Goal: Task Accomplishment & Management: Manage account settings

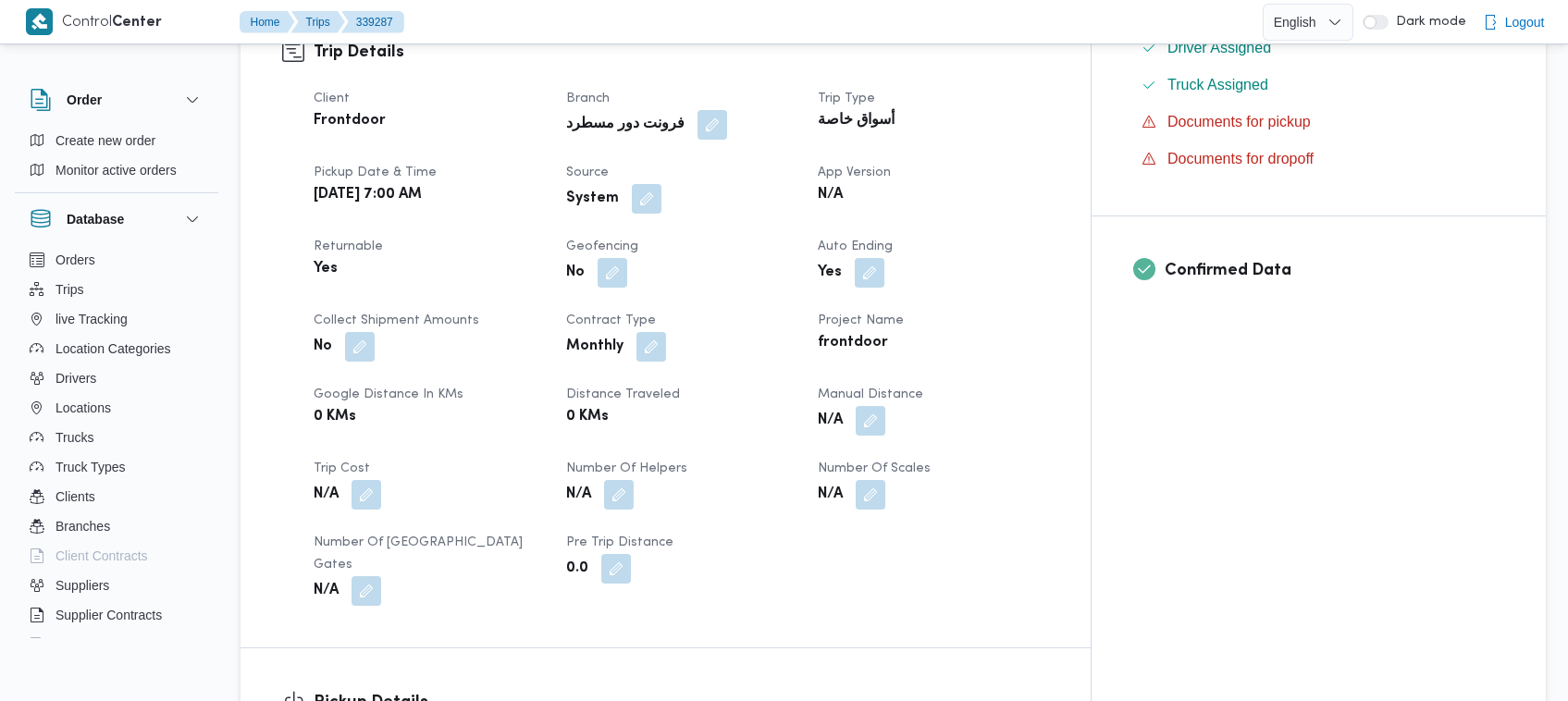
scroll to position [1227, 0]
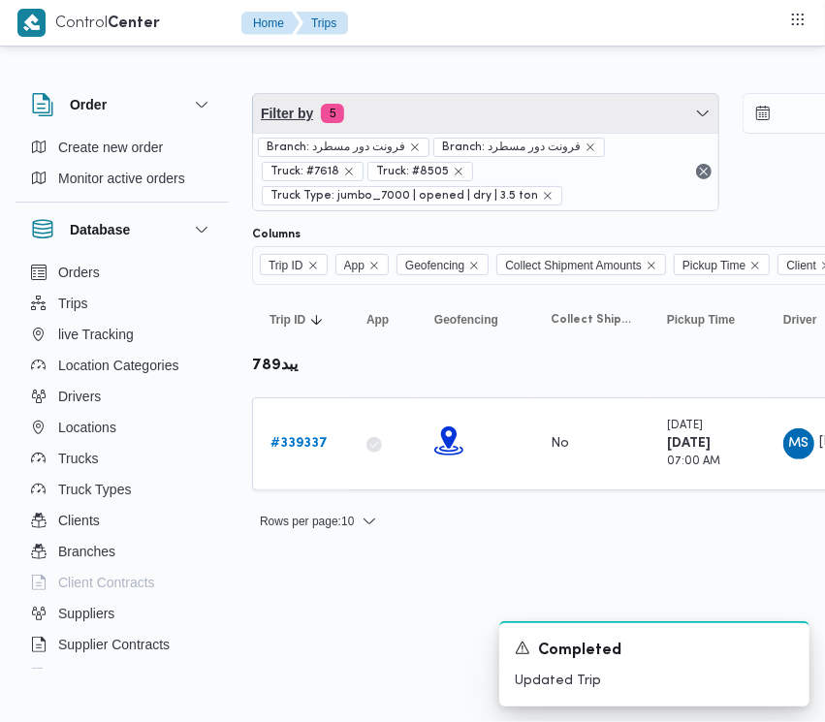
click at [410, 118] on span "Filter by 5" at bounding box center [485, 113] width 465 height 39
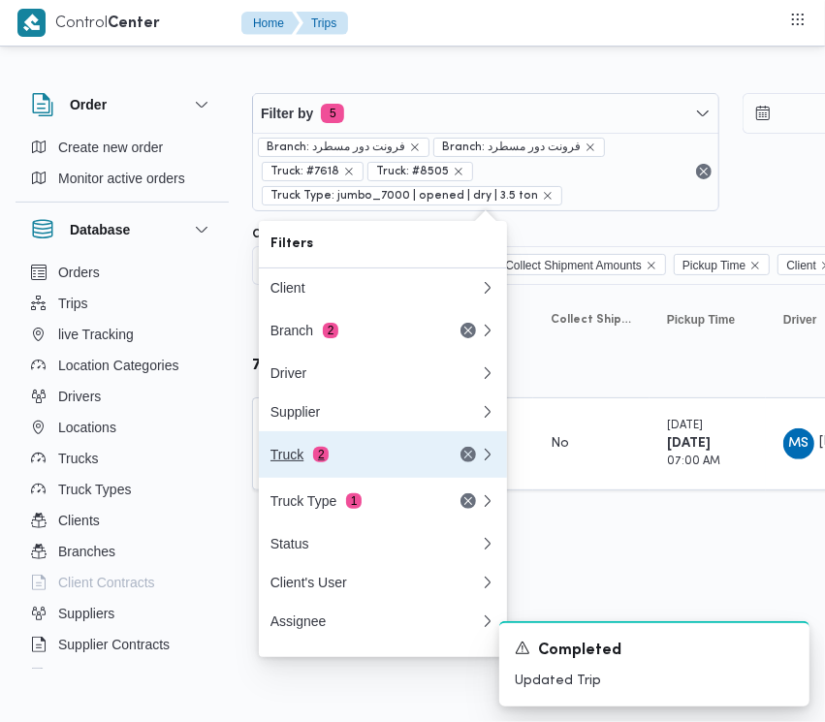
click at [368, 463] on div "Truck 2" at bounding box center [352, 455] width 163 height 16
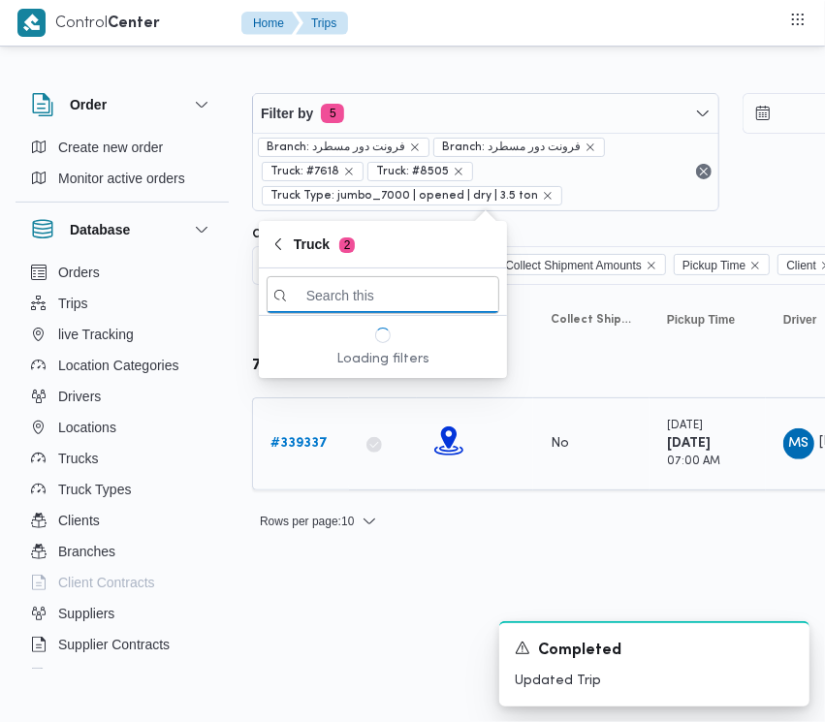
paste input "7349"
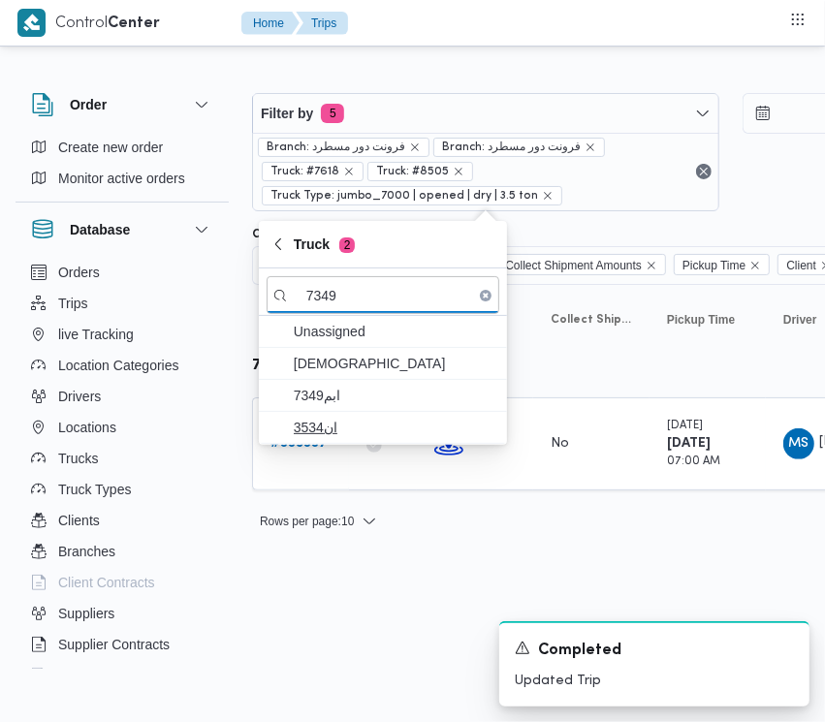
type input "7349"
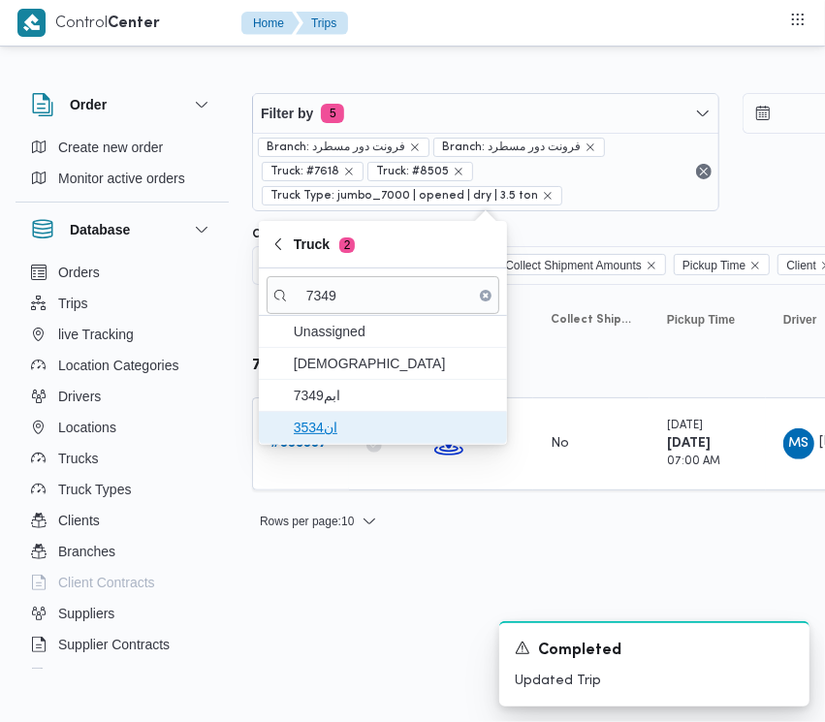
click at [339, 414] on span "ان3534" at bounding box center [383, 427] width 233 height 31
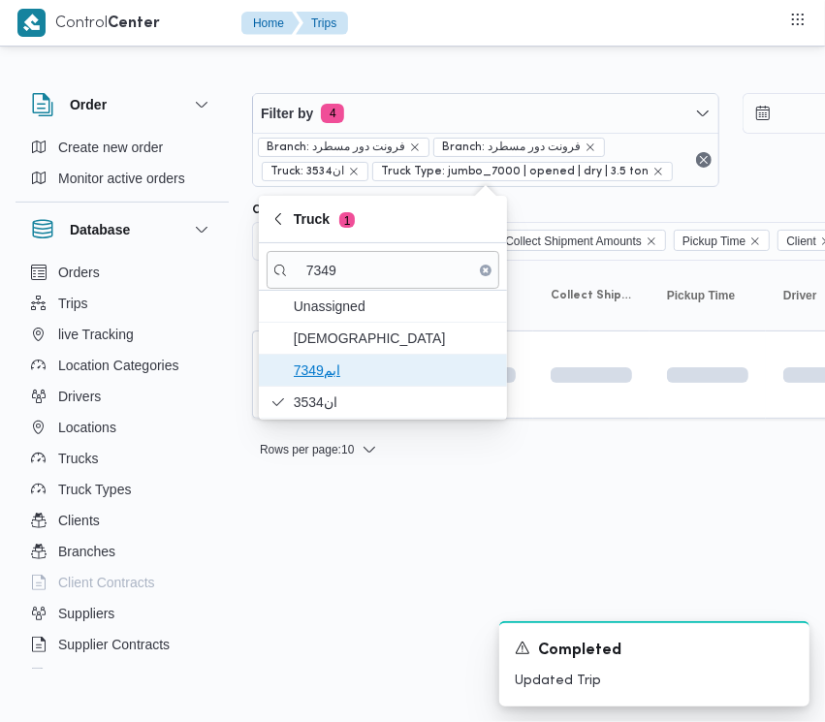
click at [322, 369] on span "ابم7349" at bounding box center [395, 370] width 202 height 23
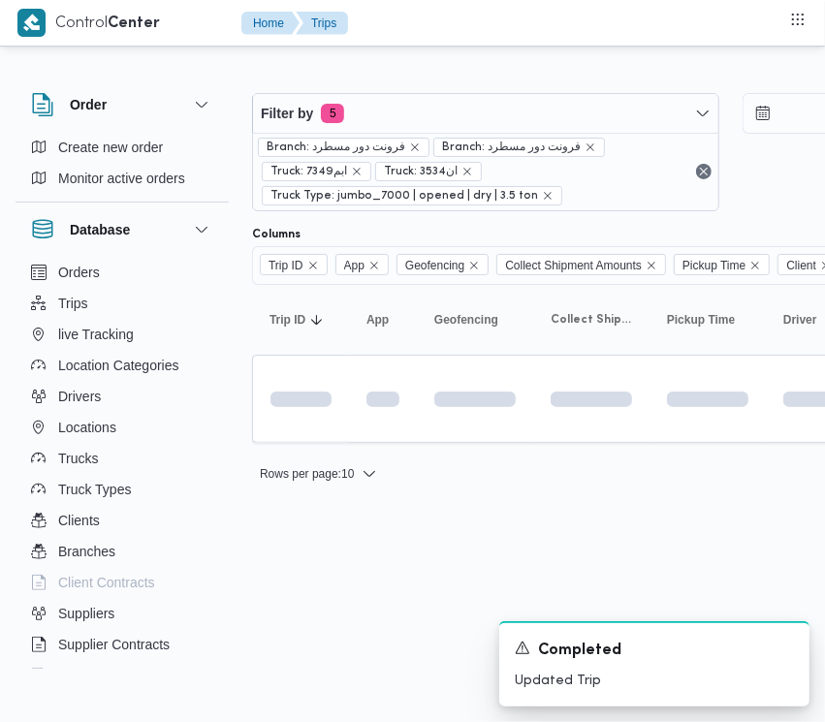
drag, startPoint x: 378, startPoint y: 544, endPoint x: 376, endPoint y: 520, distance: 24.3
click at [378, 529] on html "Control Center Home Trips Order Create new order Monitor active orders Database…" at bounding box center [412, 361] width 825 height 722
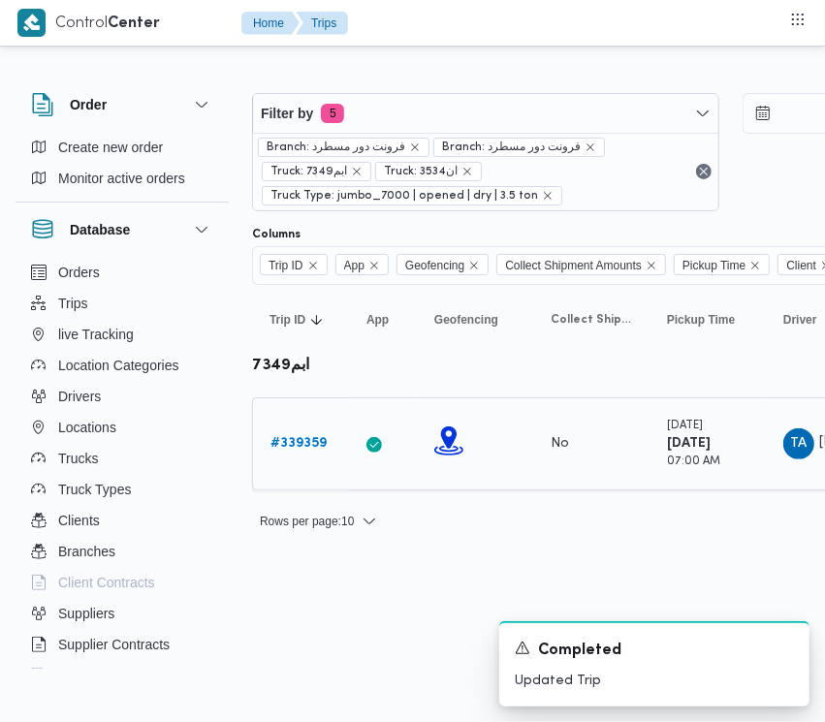
click at [301, 437] on b "# 339359" at bounding box center [299, 443] width 56 height 13
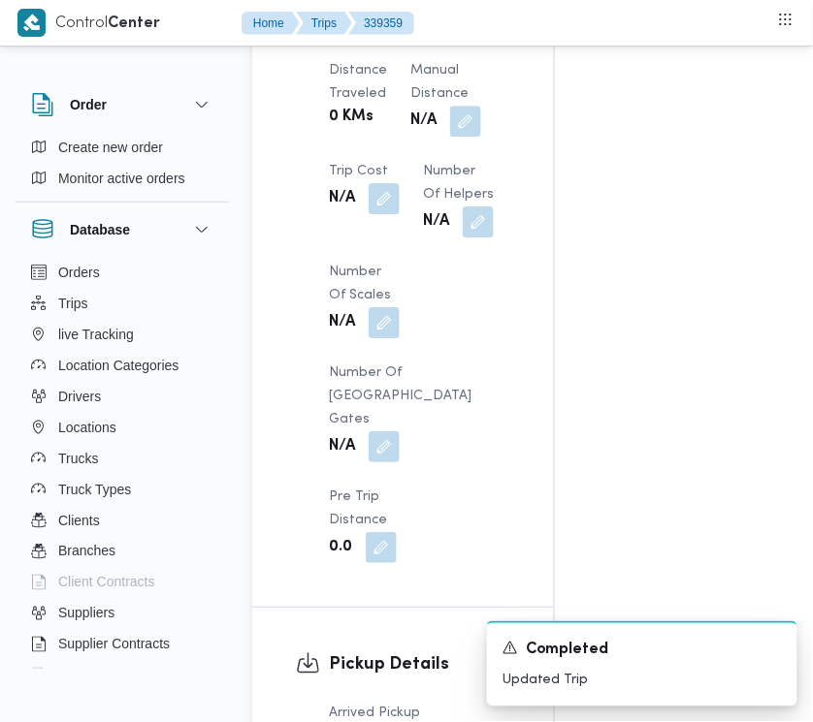
scroll to position [2526, 0]
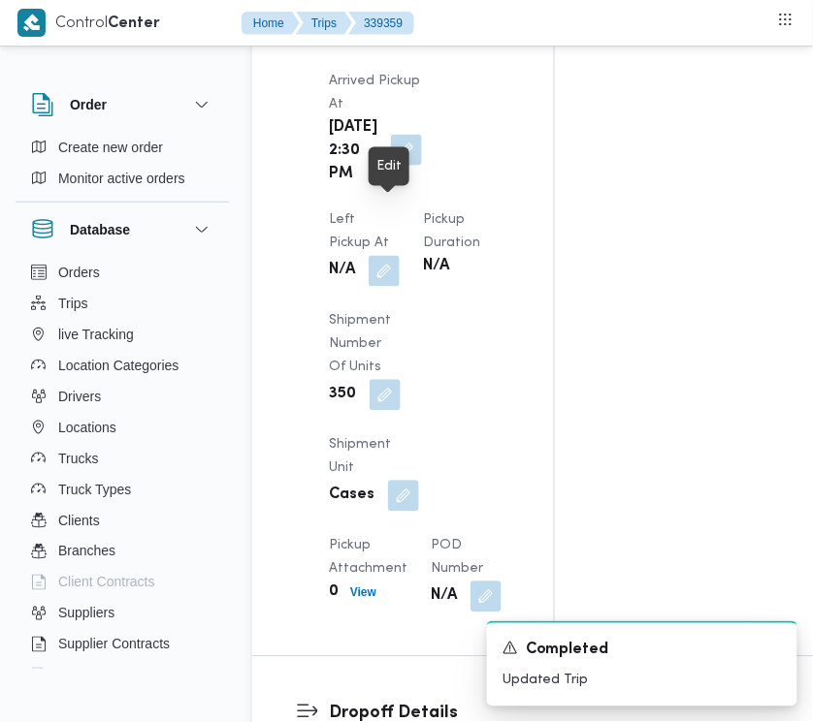
click at [391, 166] on button "button" at bounding box center [406, 150] width 31 height 31
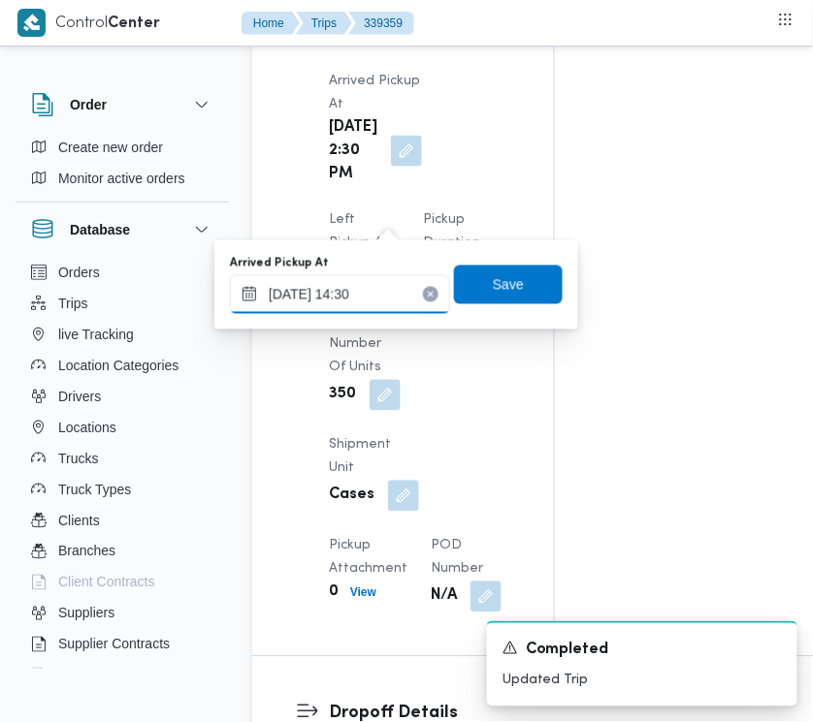
click at [385, 296] on input "[DATE] 14:30" at bounding box center [340, 294] width 220 height 39
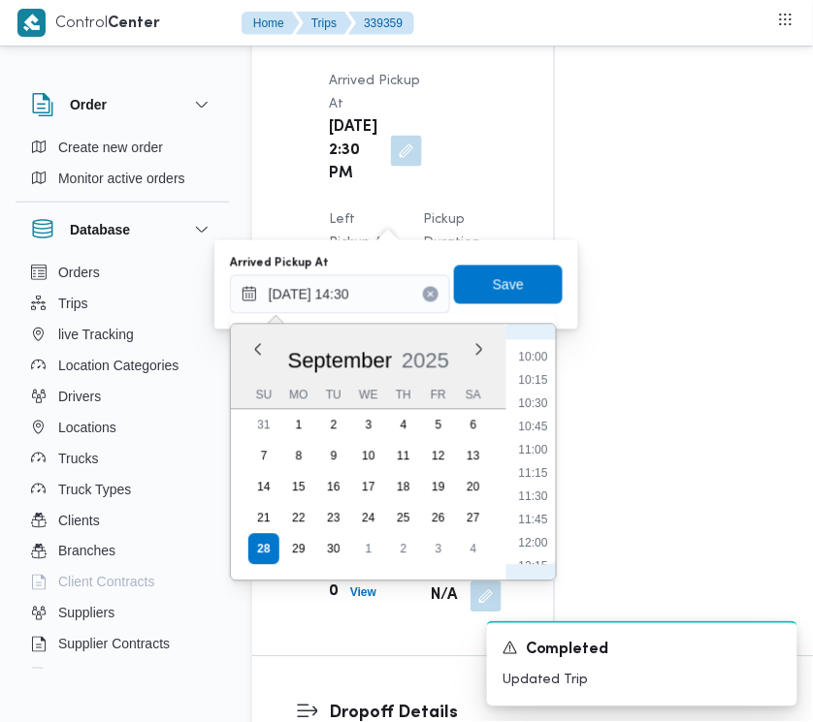
scroll to position [848, 0]
click at [533, 388] on li "09:30" at bounding box center [532, 385] width 45 height 19
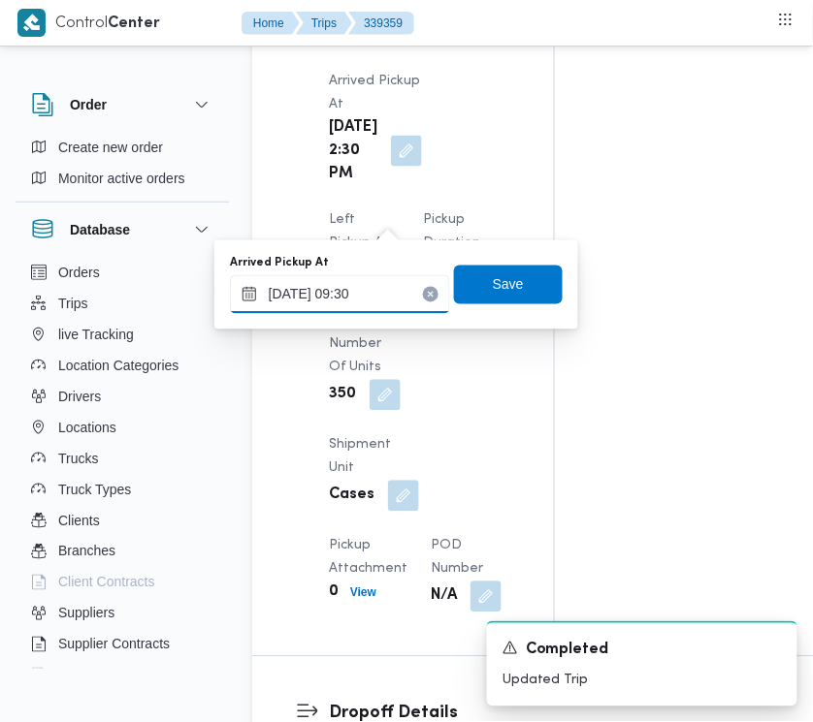
click at [383, 297] on input "[DATE] 09:30" at bounding box center [340, 294] width 220 height 39
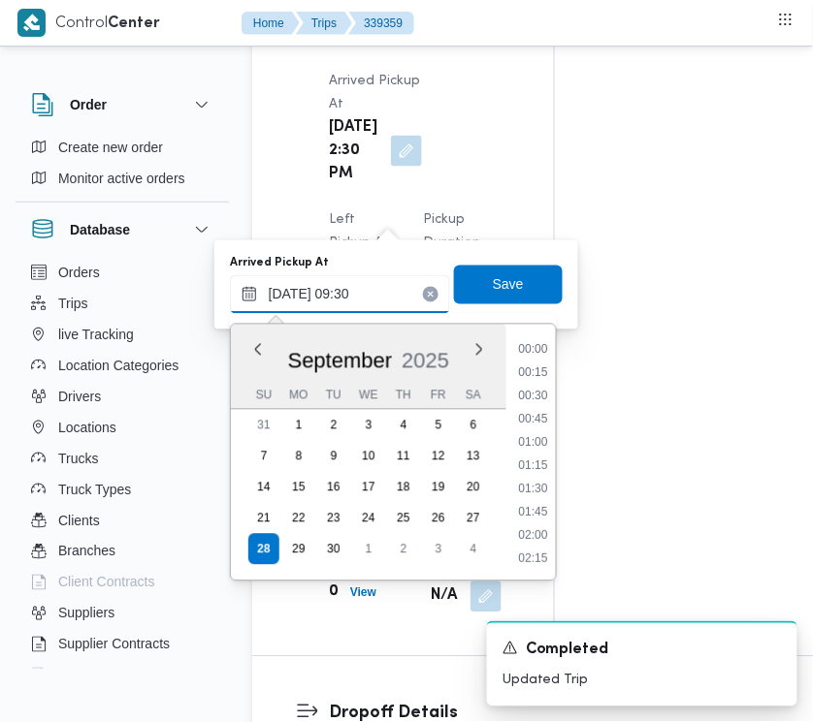
scroll to position [766, 0]
click at [529, 354] on li "08:15" at bounding box center [532, 351] width 45 height 19
type input "[DATE] 08:15"
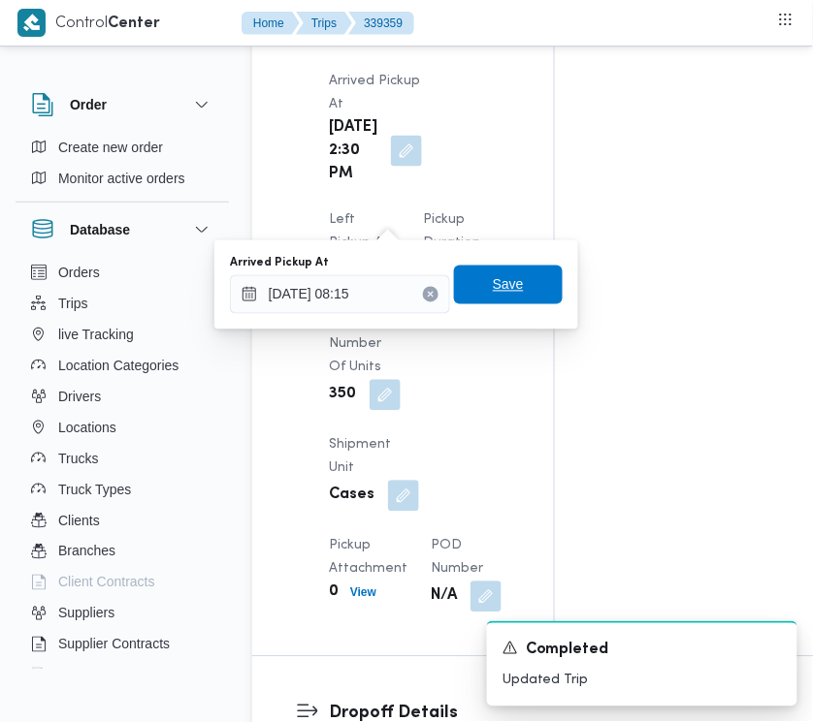
drag, startPoint x: 501, startPoint y: 301, endPoint x: 487, endPoint y: 272, distance: 31.7
click at [501, 304] on span "Save" at bounding box center [508, 285] width 109 height 39
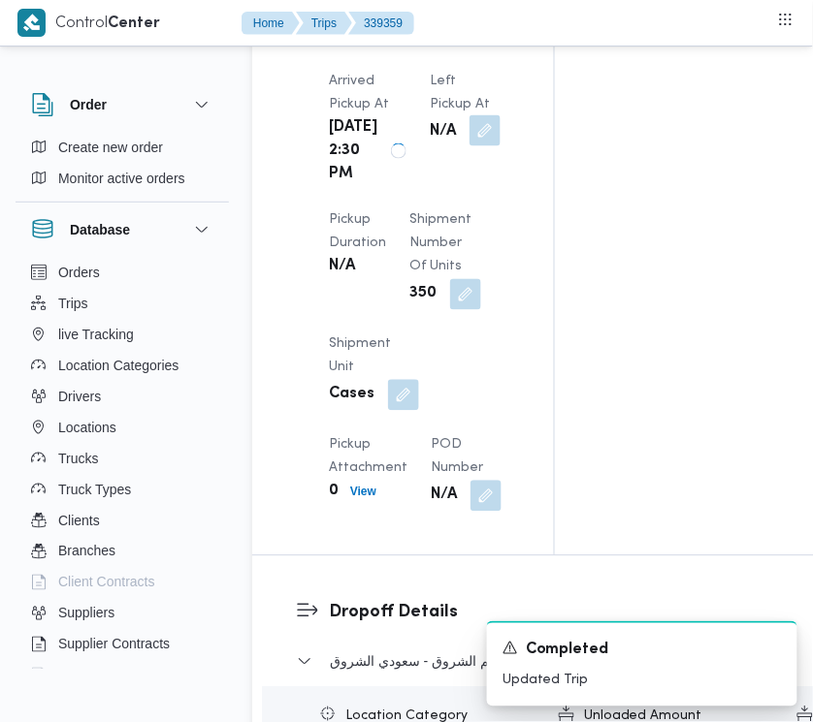
click at [469, 146] on button "button" at bounding box center [484, 130] width 31 height 31
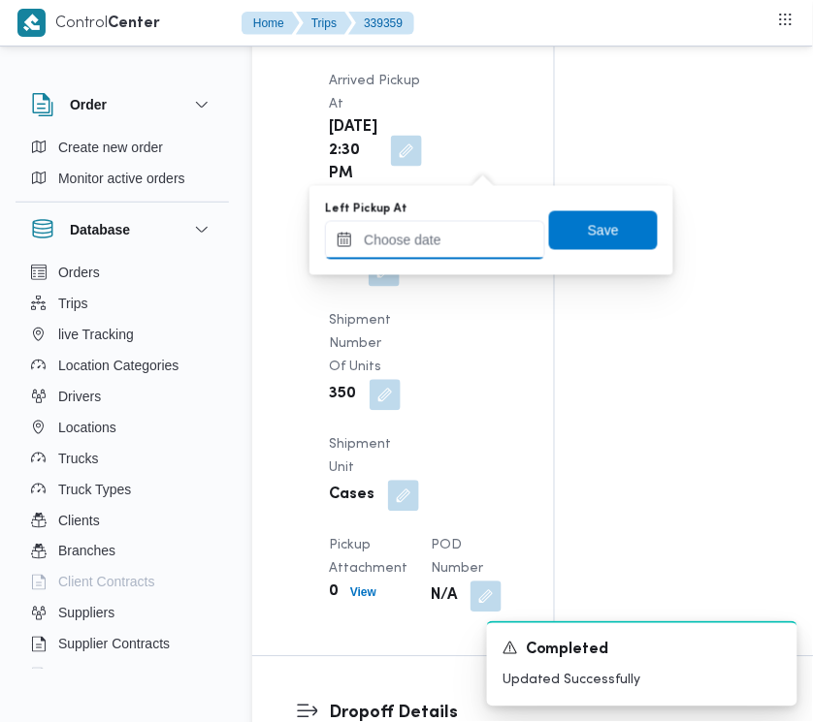
click at [470, 254] on input "Left Pickup At" at bounding box center [435, 240] width 220 height 39
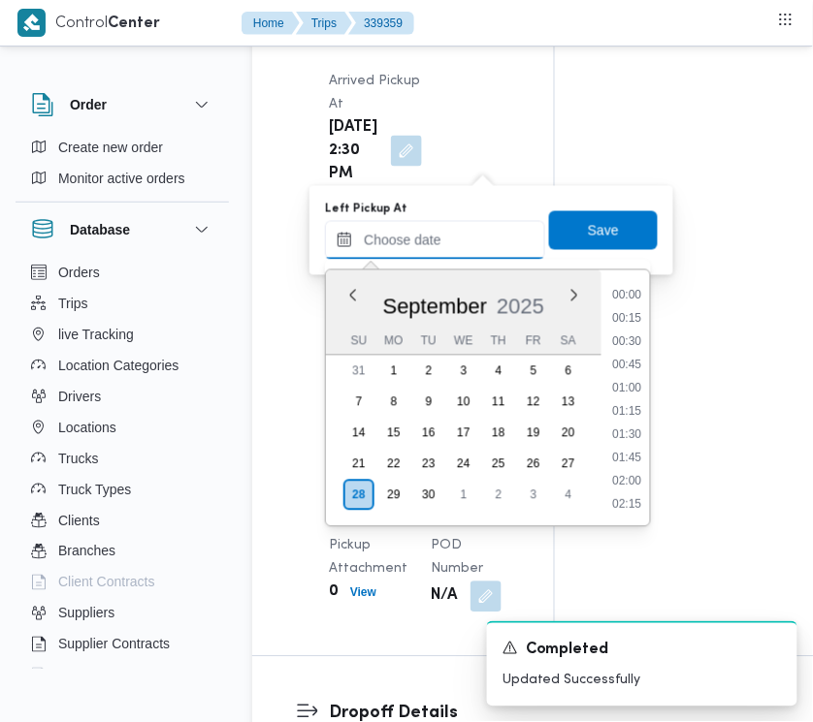
scroll to position [1231, 0]
click at [637, 293] on li "13:15" at bounding box center [627, 297] width 45 height 19
type input "[DATE] 13:15"
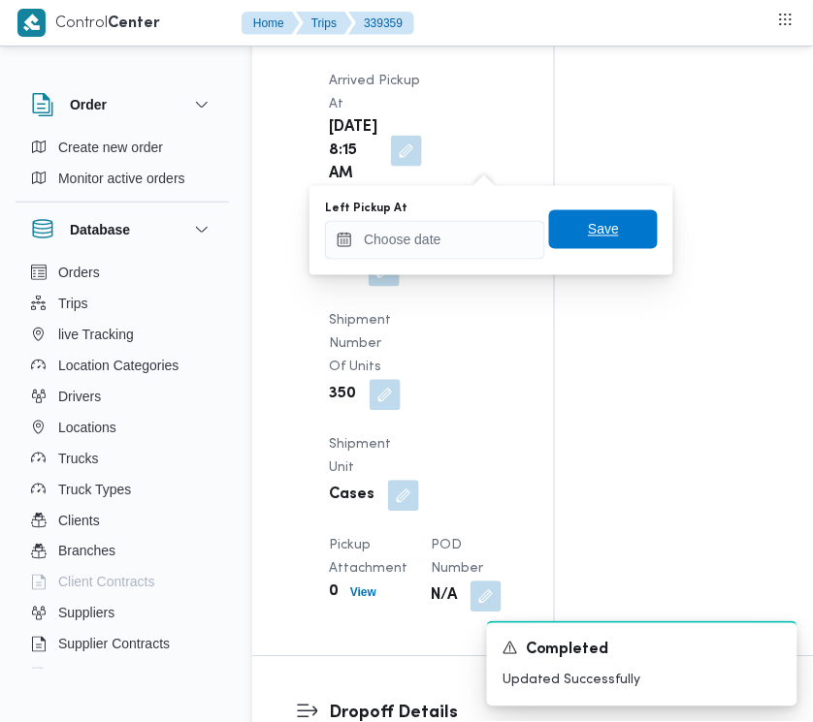
click at [594, 225] on span "Save" at bounding box center [603, 229] width 31 height 23
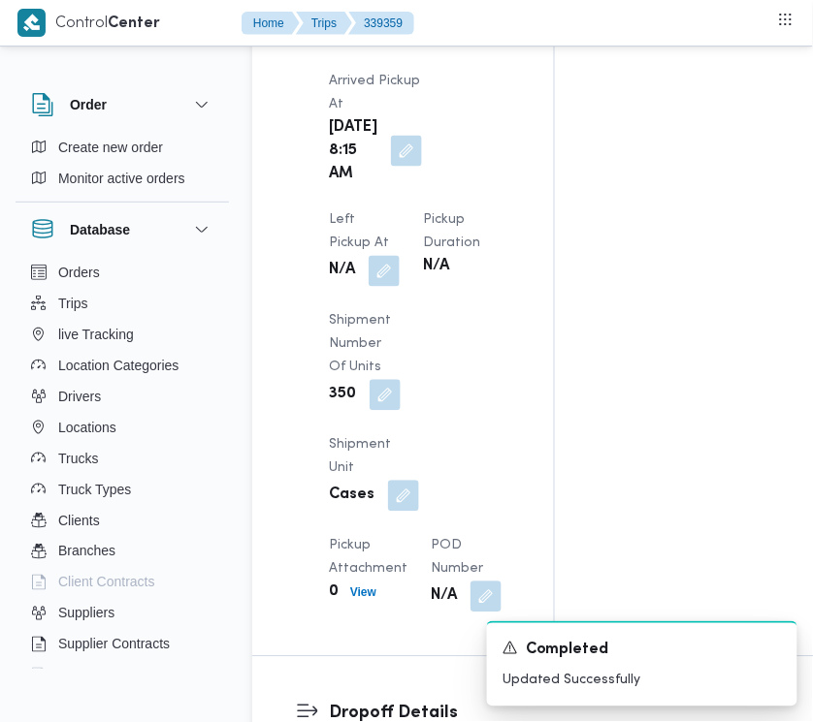
scroll to position [3157, 0]
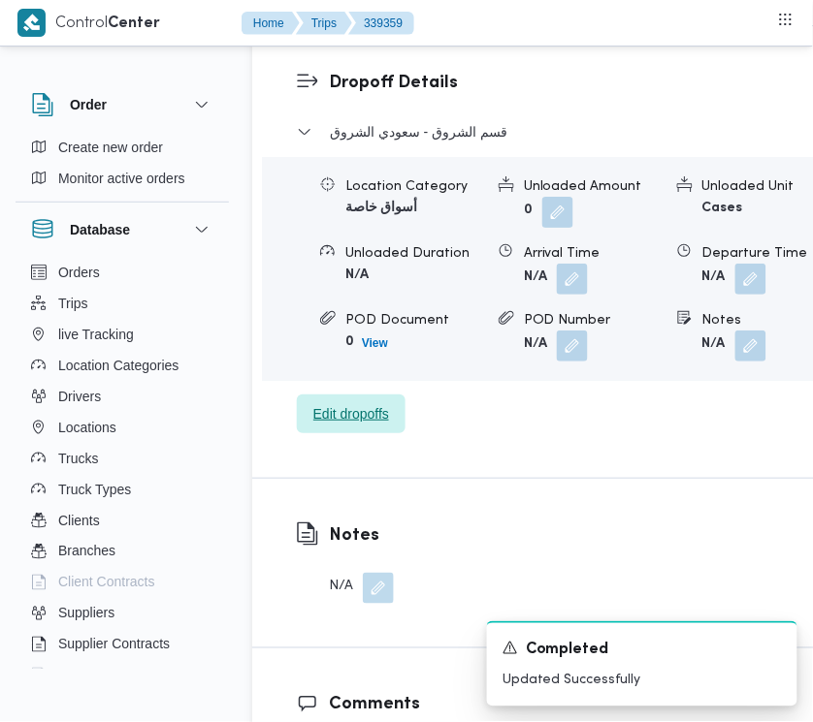
click at [322, 228] on div at bounding box center [328, 201] width 16 height 51
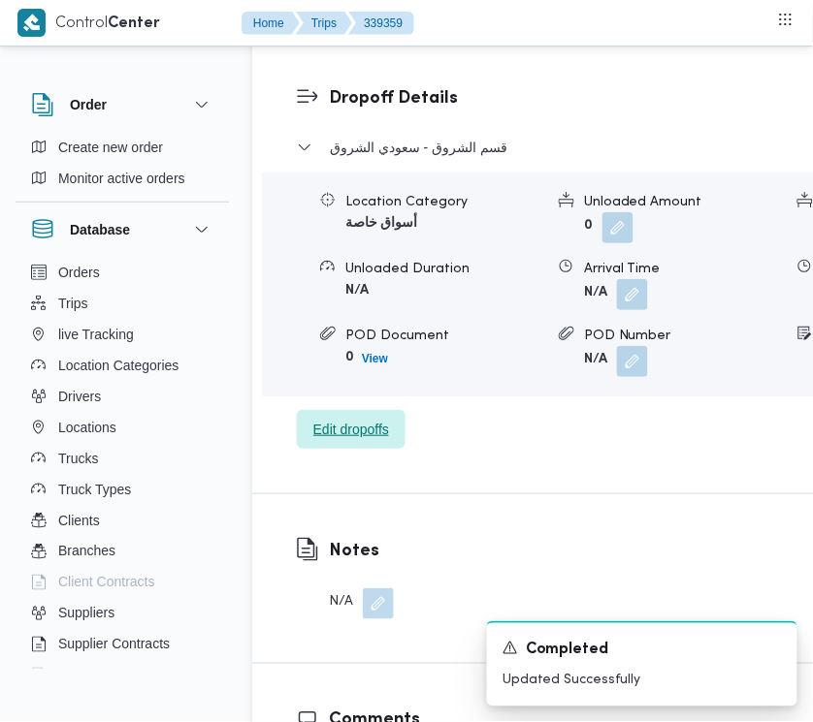
click at [345, 441] on span "Edit dropoffs" at bounding box center [351, 429] width 76 height 23
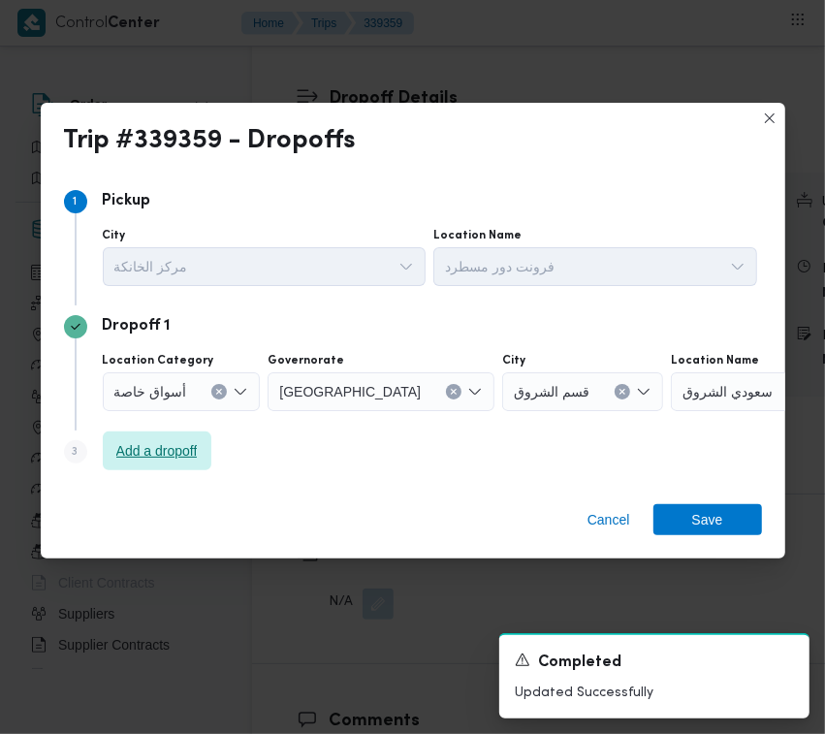
click at [116, 449] on span "Add a dropoff" at bounding box center [156, 450] width 81 height 23
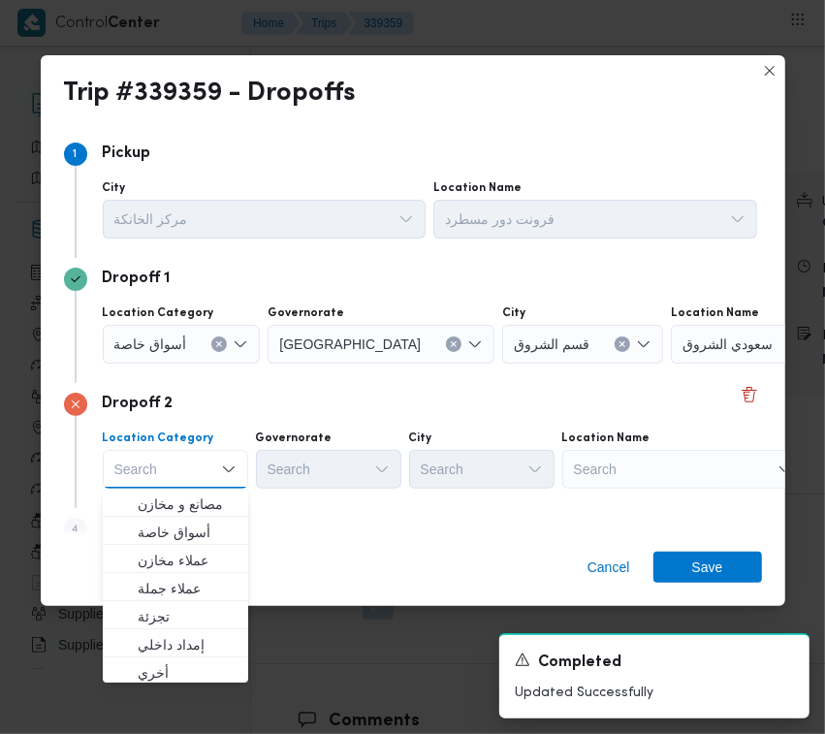
click at [699, 483] on div "Search" at bounding box center [683, 469] width 242 height 39
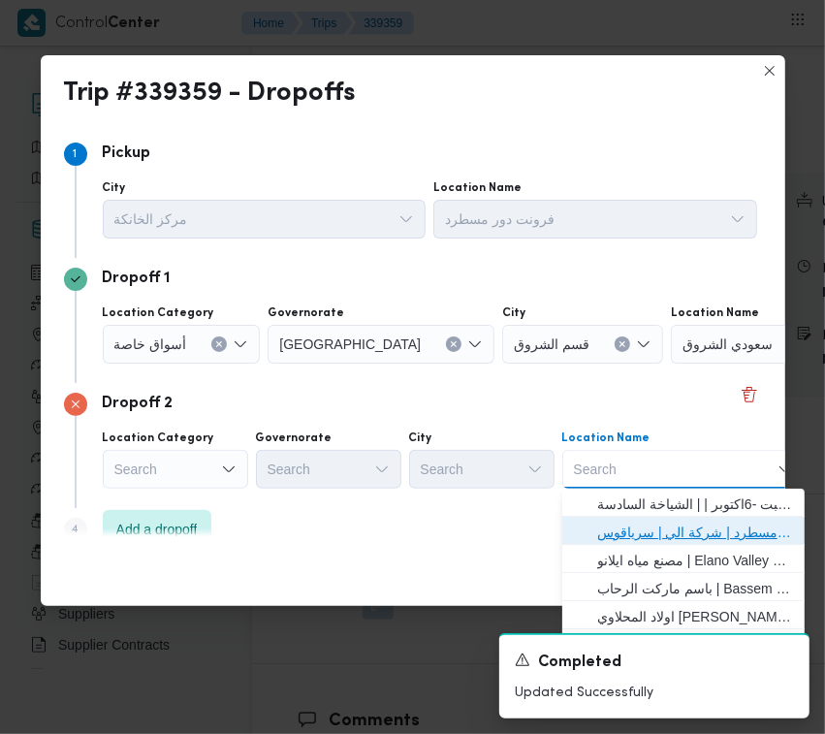
click at [693, 529] on span "فرونت دور مسطرد | شركة الي | سرياقوس" at bounding box center [695, 532] width 196 height 23
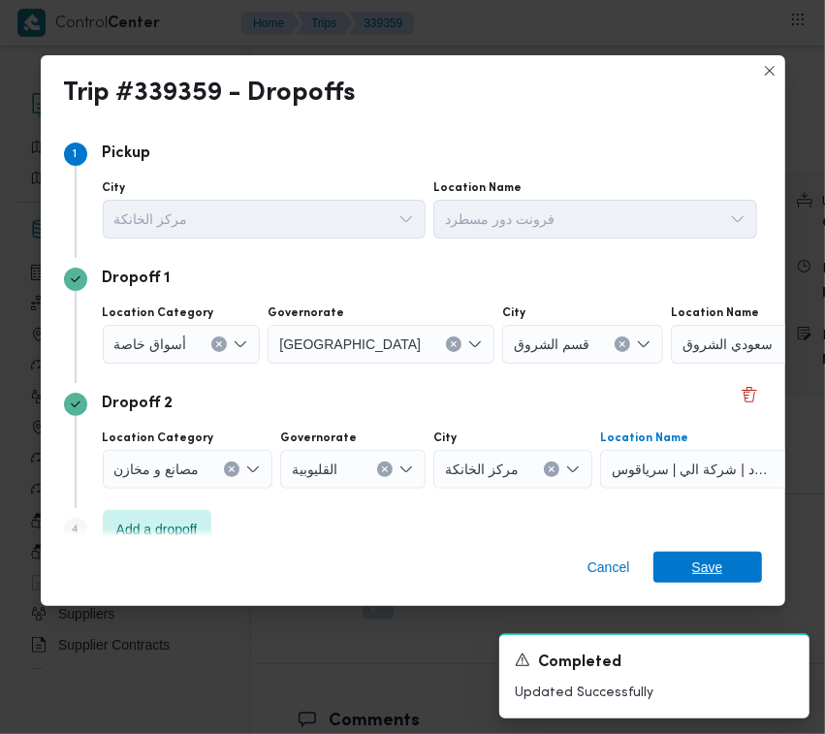
click at [716, 579] on span "Save" at bounding box center [707, 567] width 31 height 31
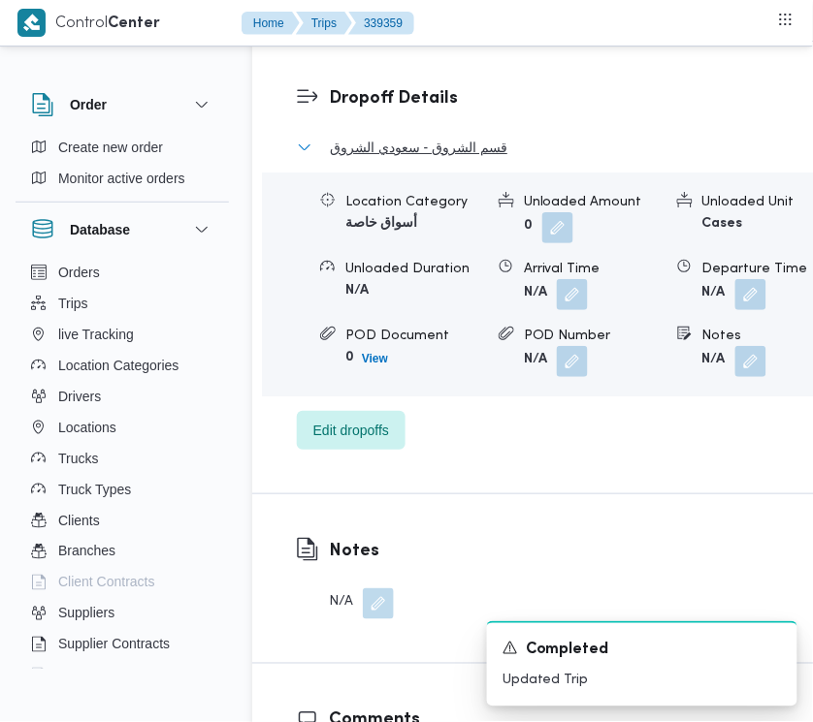
click at [429, 159] on span "قسم الشروق - سعودي الشروق" at bounding box center [418, 147] width 177 height 23
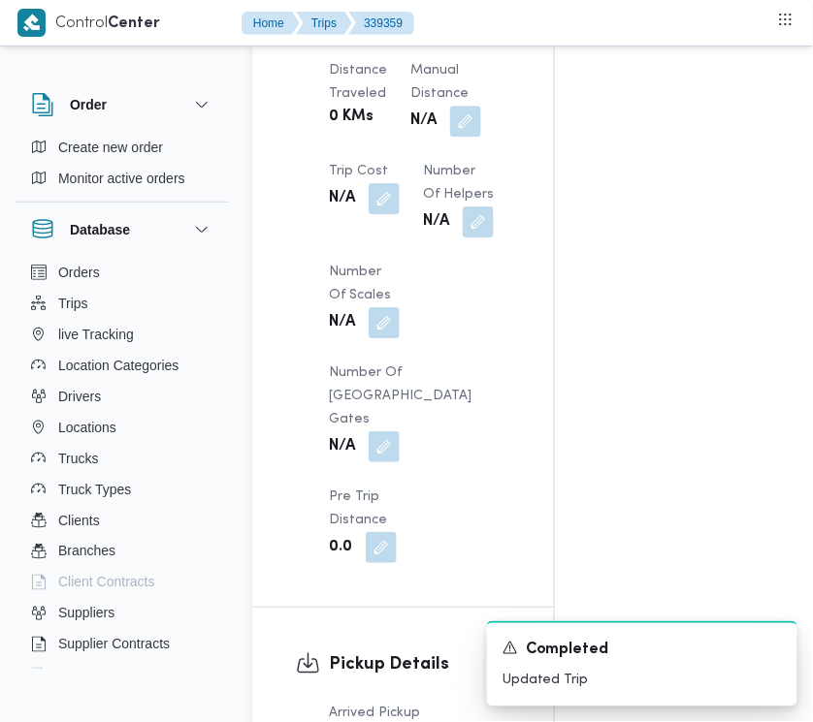
scroll to position [0, 0]
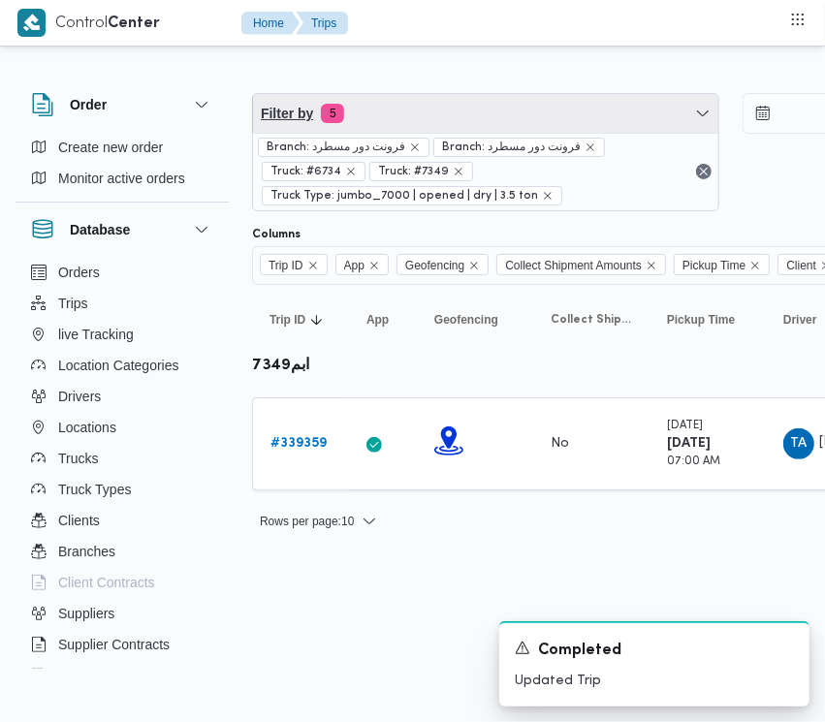
click at [357, 121] on span "Filter by 5" at bounding box center [485, 113] width 465 height 39
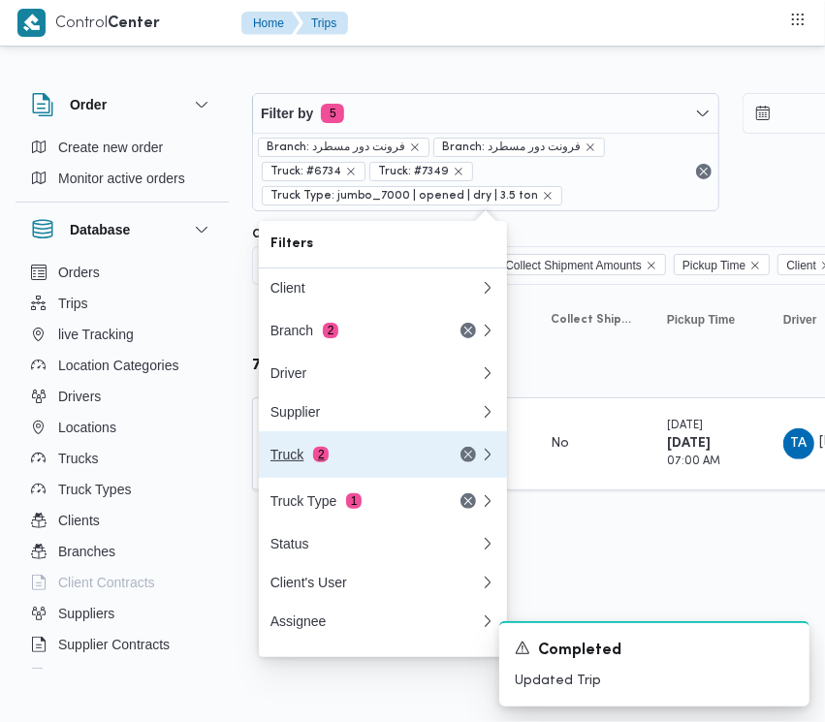
click at [371, 463] on div "Truck 2" at bounding box center [352, 455] width 163 height 16
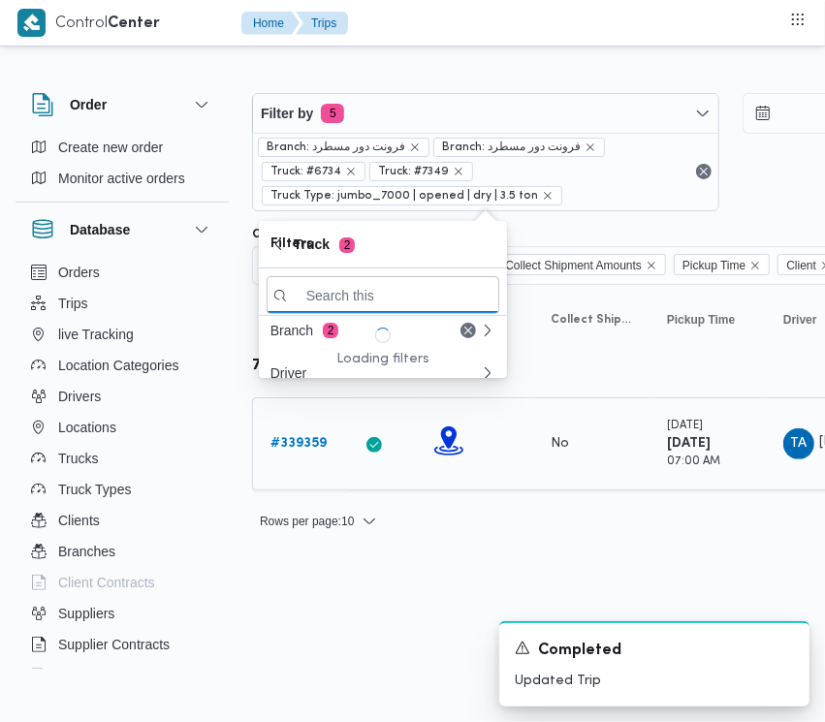
paste input "5132"
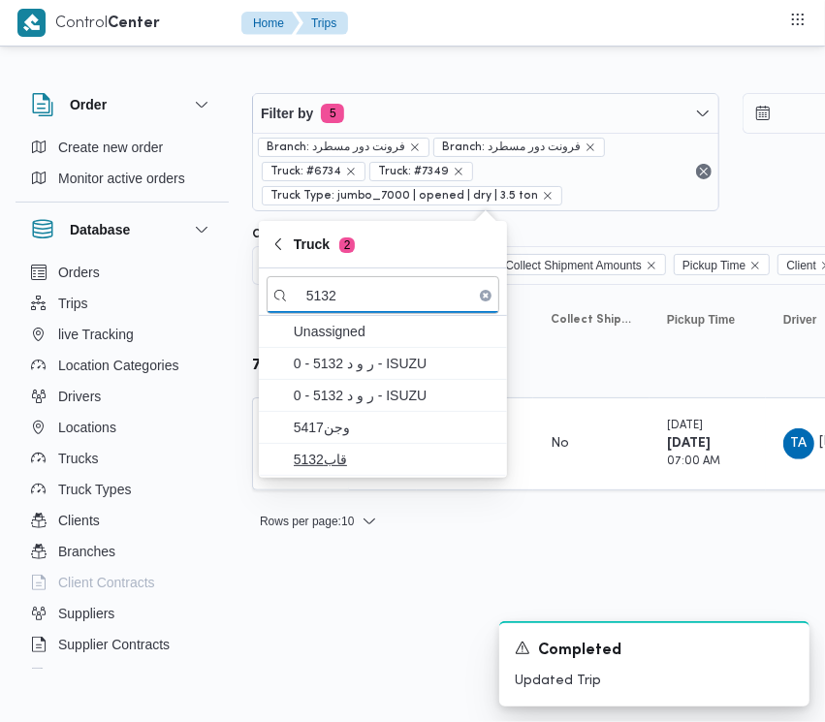
type input "5132"
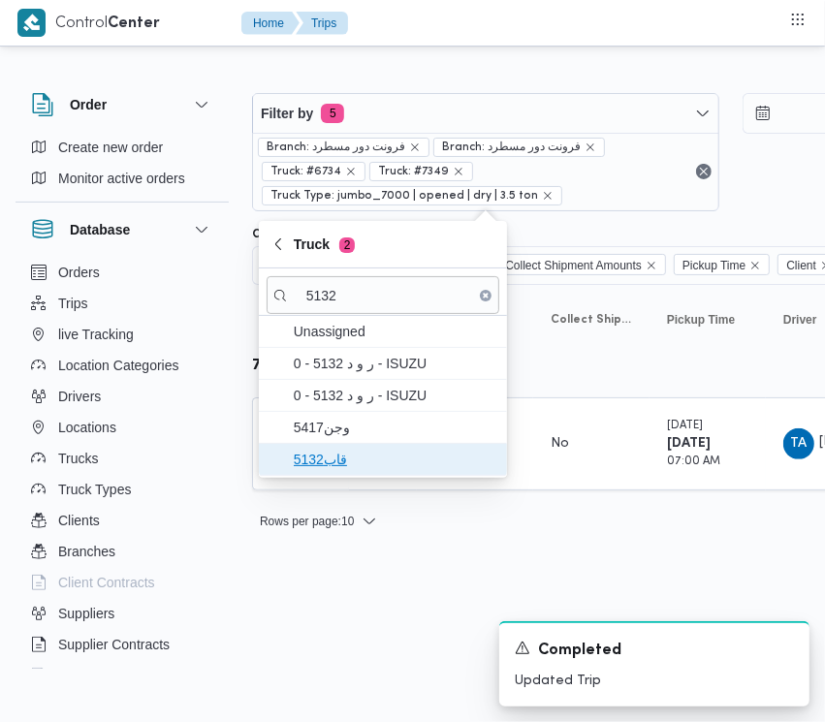
click at [336, 452] on span "قاب5132" at bounding box center [395, 459] width 202 height 23
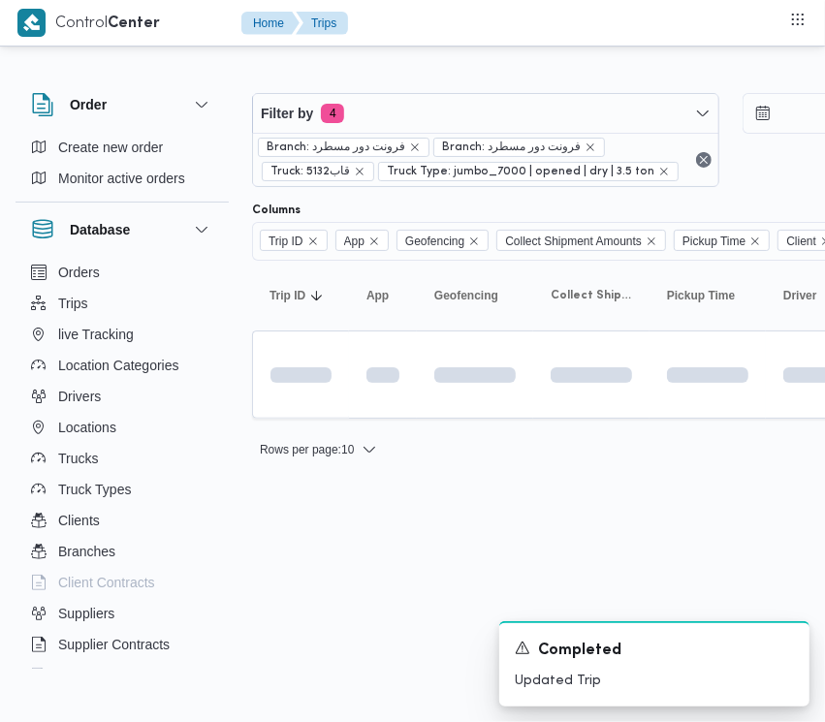
click at [336, 589] on html "Control Center Home Trips Order Create new order Monitor active orders Database…" at bounding box center [412, 361] width 825 height 722
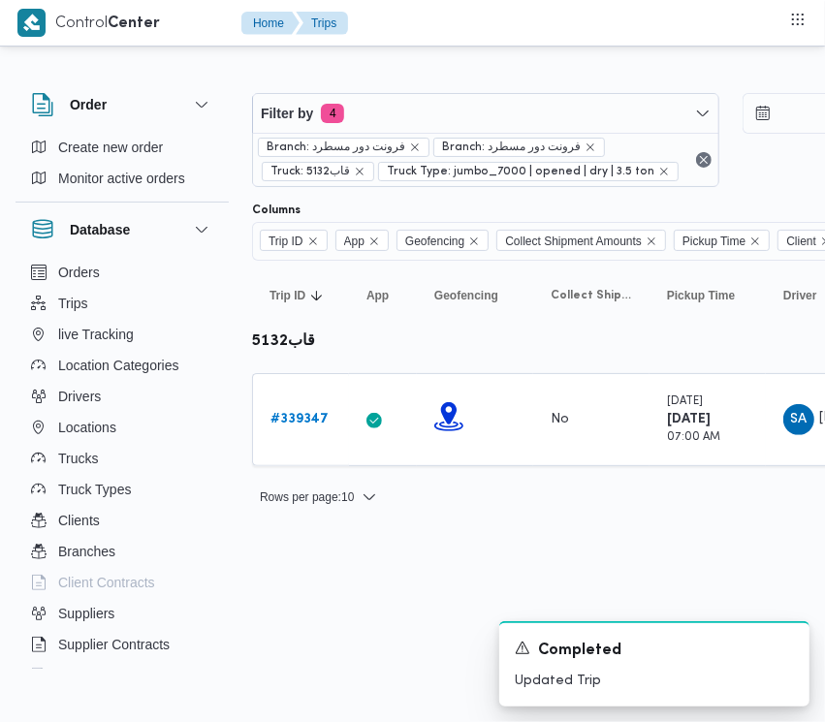
click at [298, 418] on b "# 339347" at bounding box center [300, 419] width 58 height 13
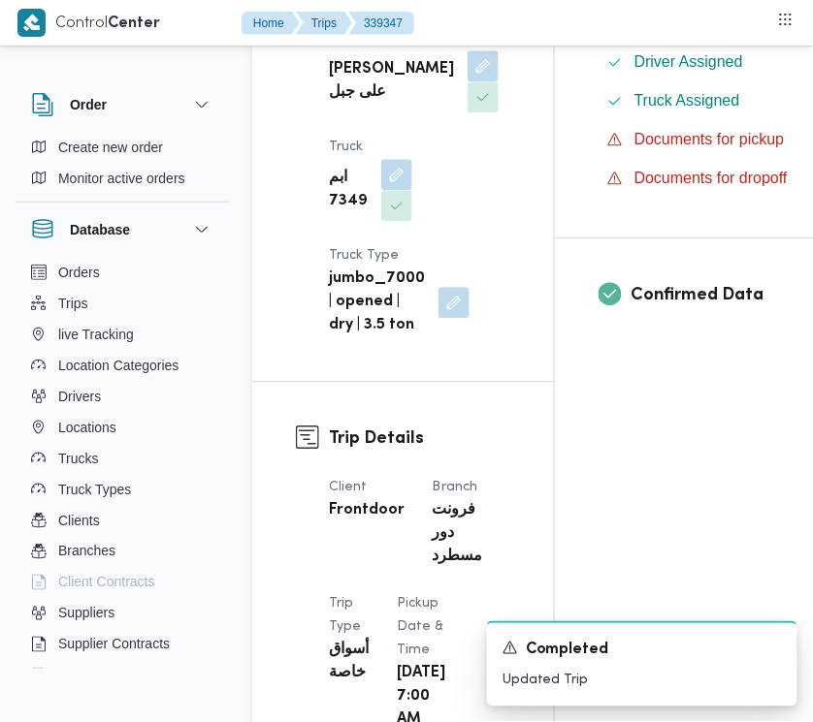
scroll to position [1263, 0]
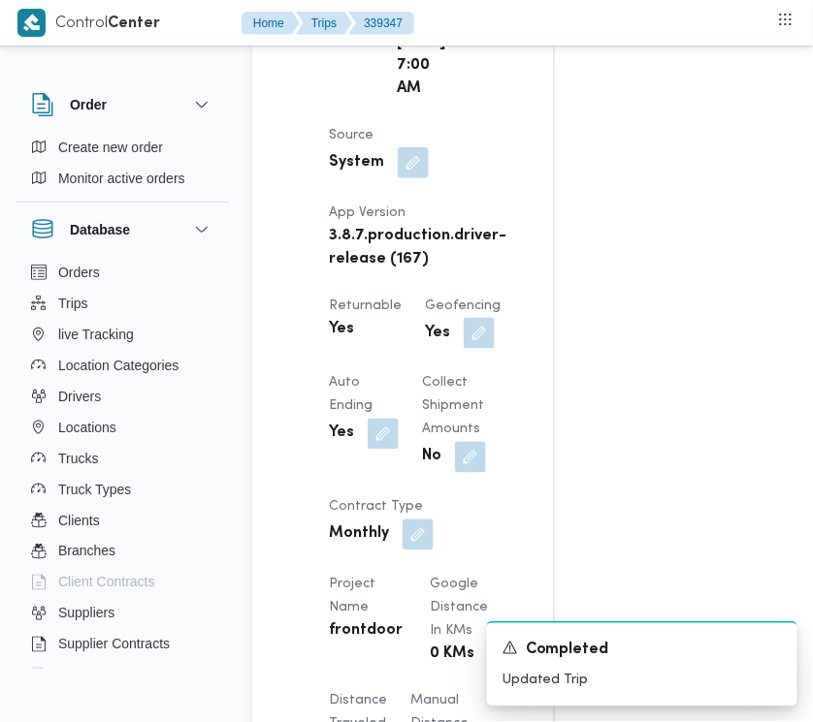
click at [810, 322] on div "Assignees Checklist Dropoffs details entered Driver Assigned Truck Assigned Doc…" at bounding box center [703, 455] width 296 height 2727
click at [810, 347] on div "Assignees Checklist Dropoffs details entered Driver Assigned Truck Assigned Doc…" at bounding box center [703, 455] width 296 height 2727
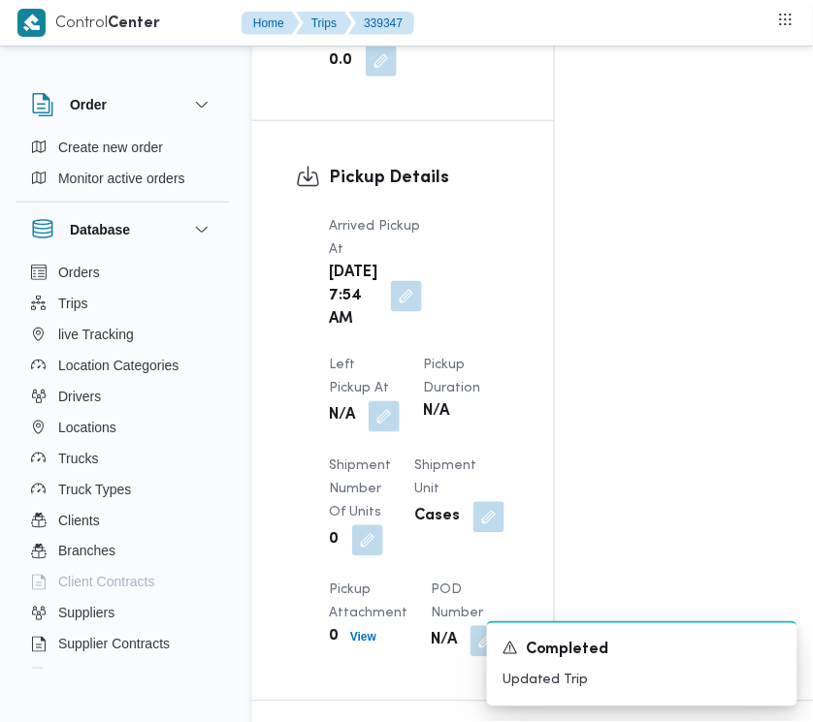
scroll to position [2324, 0]
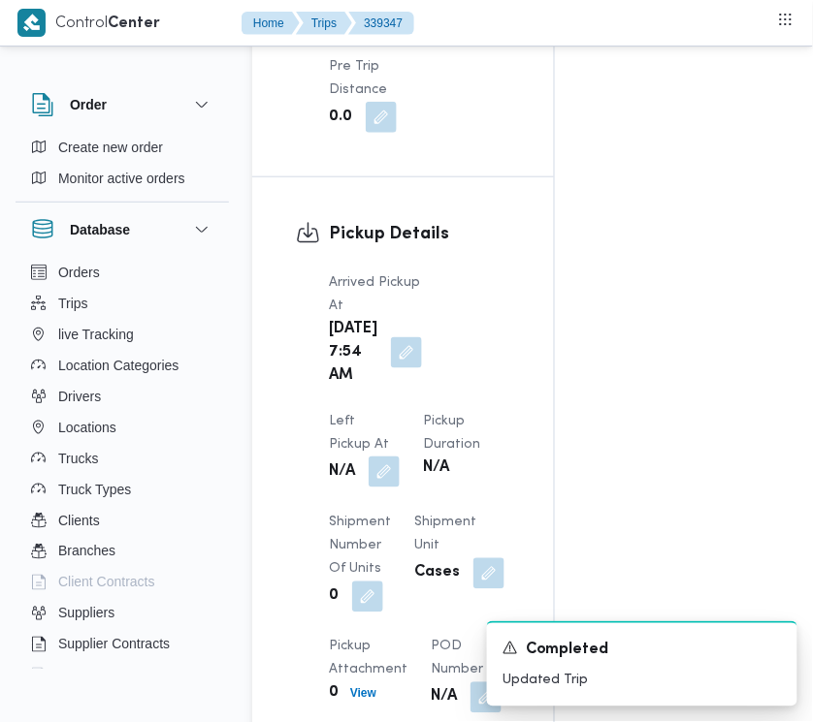
click at [400, 457] on button "button" at bounding box center [383, 472] width 31 height 31
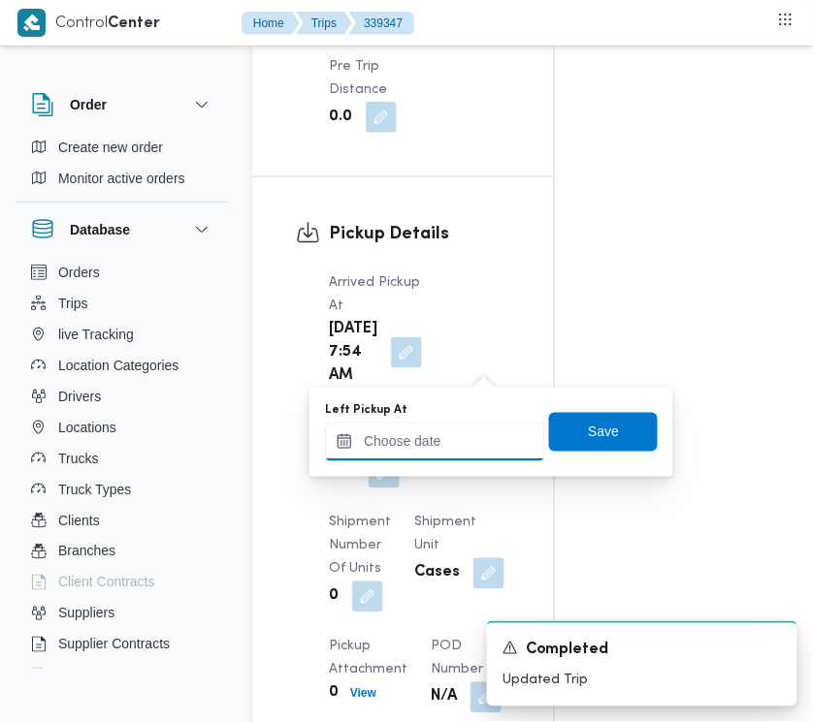
click at [452, 441] on input "Left Pickup At" at bounding box center [435, 442] width 220 height 39
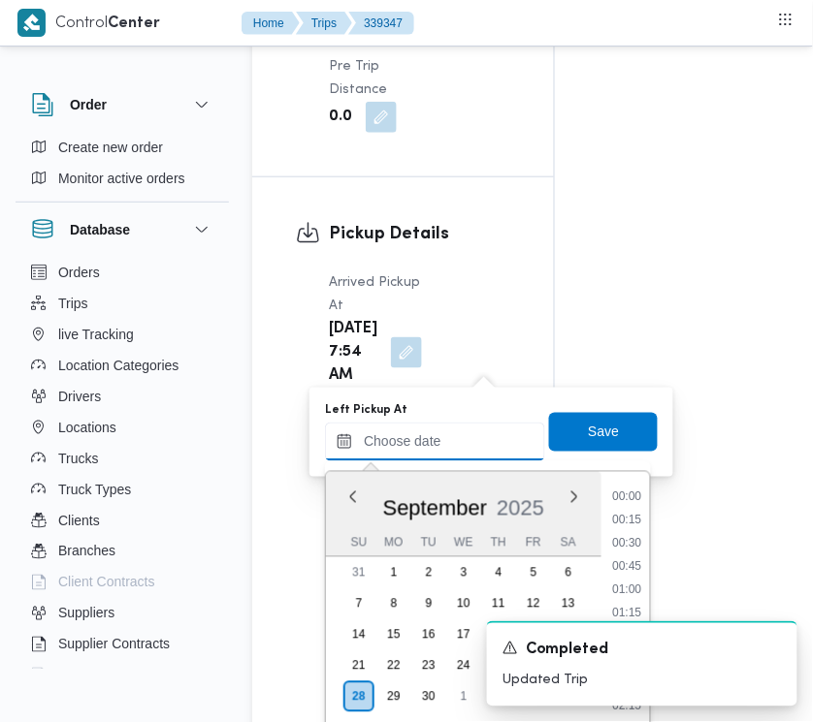
scroll to position [1231, 0]
click at [633, 555] on ul "00:00 00:15 00:30 00:45 01:00 01:15 01:30 01:45 02:00 02:15 02:30 02:45 03:00 0…" at bounding box center [627, 600] width 45 height 225
click at [630, 540] on li "13:45" at bounding box center [627, 545] width 45 height 19
type input "[DATE] 13:45"
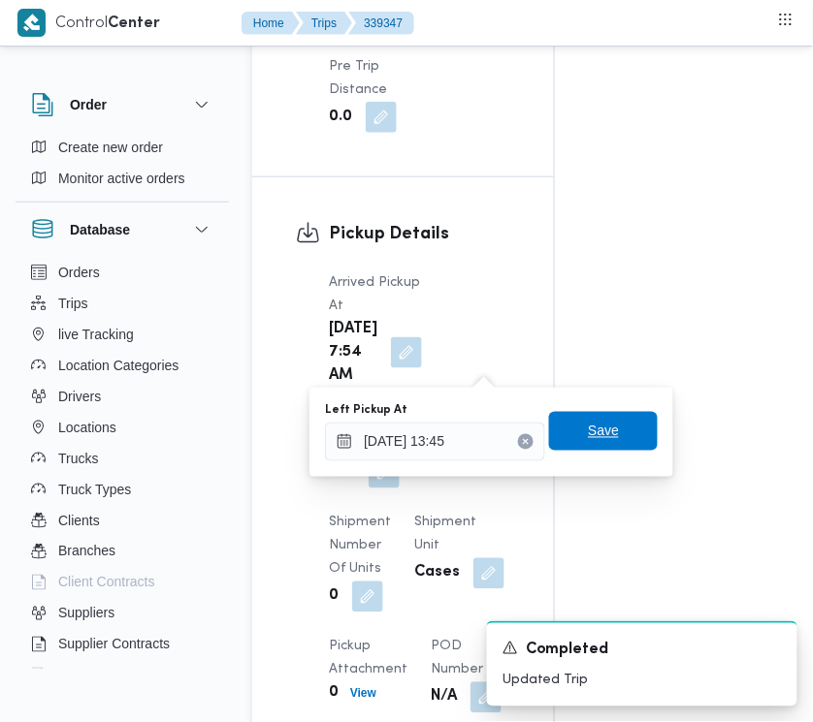
click at [614, 446] on span "Save" at bounding box center [603, 431] width 109 height 39
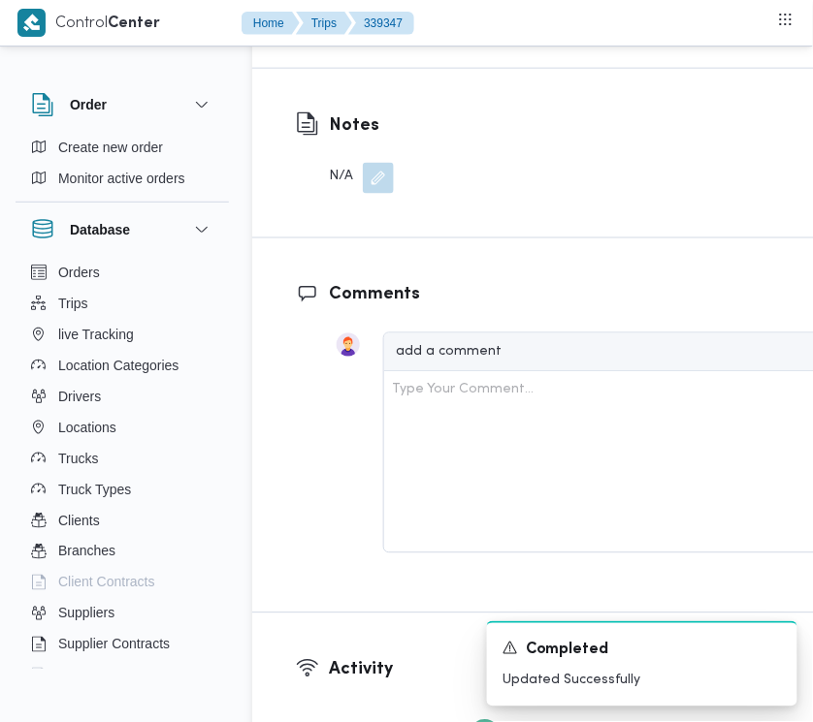
scroll to position [3518, 0]
